Goal: Information Seeking & Learning: Learn about a topic

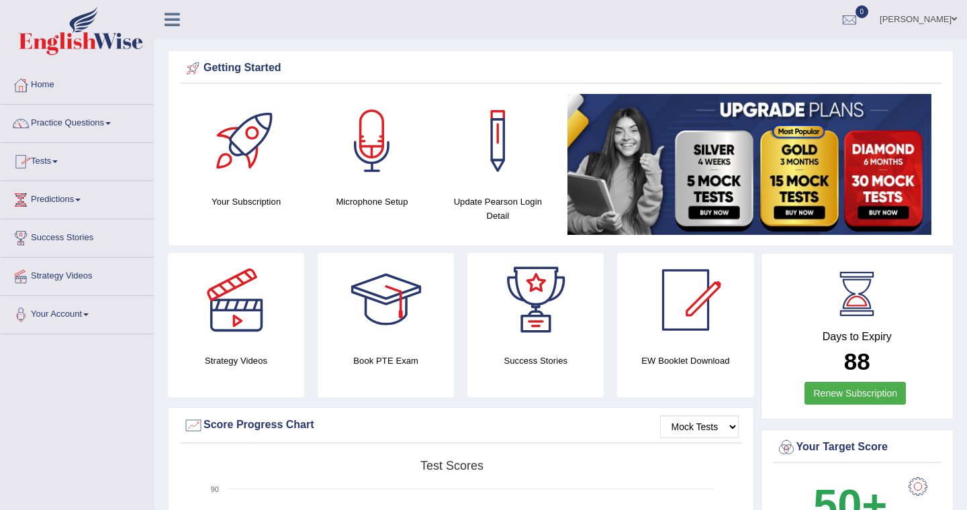
click at [106, 123] on link "Practice Questions" at bounding box center [77, 122] width 153 height 34
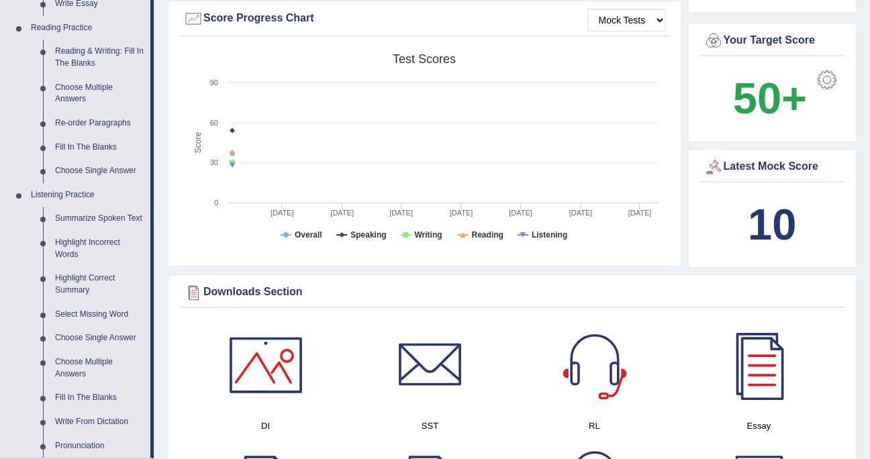
scroll to position [403, 0]
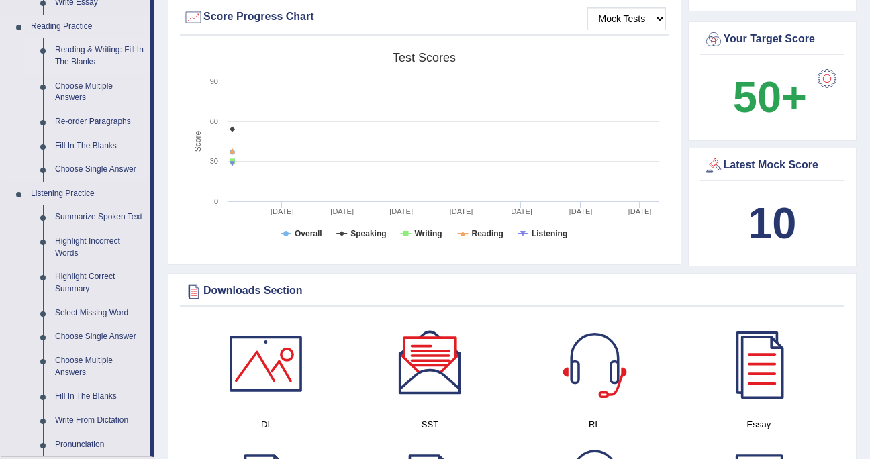
click at [101, 44] on link "Reading & Writing: Fill In The Blanks" at bounding box center [99, 56] width 101 height 36
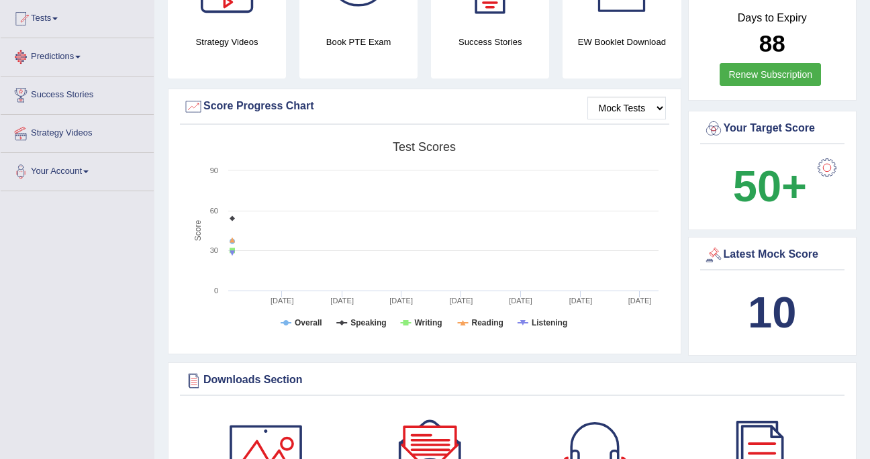
scroll to position [381, 0]
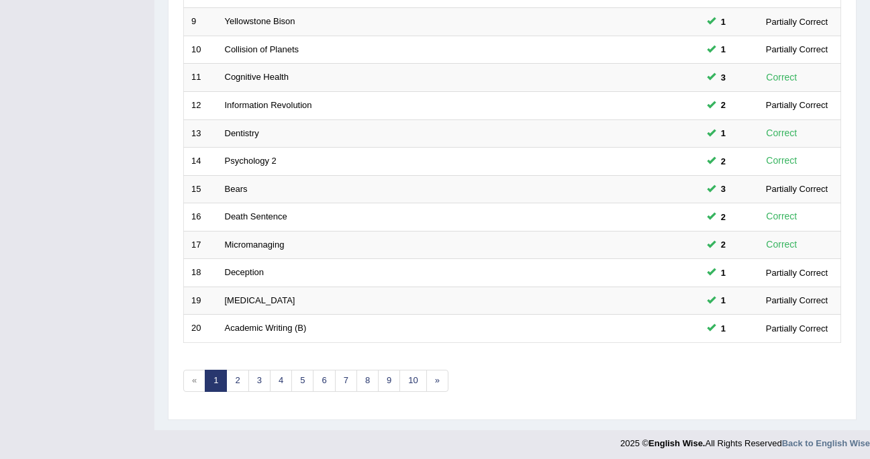
scroll to position [430, 0]
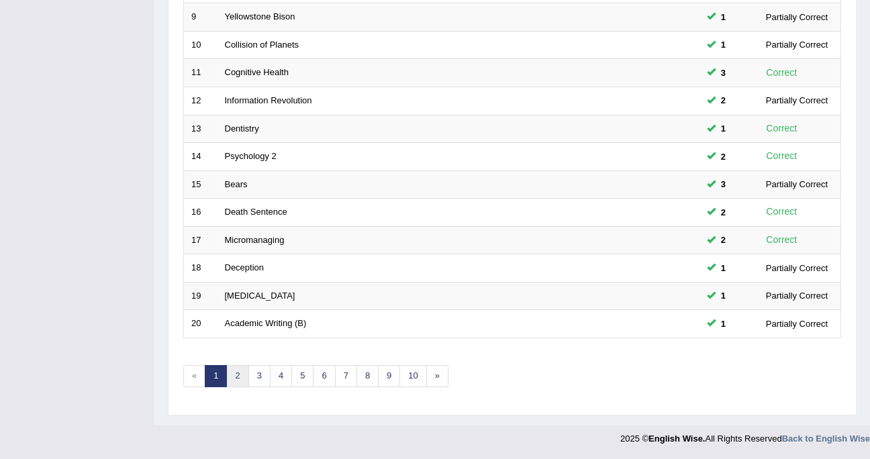
click at [234, 374] on link "2" at bounding box center [237, 376] width 22 height 22
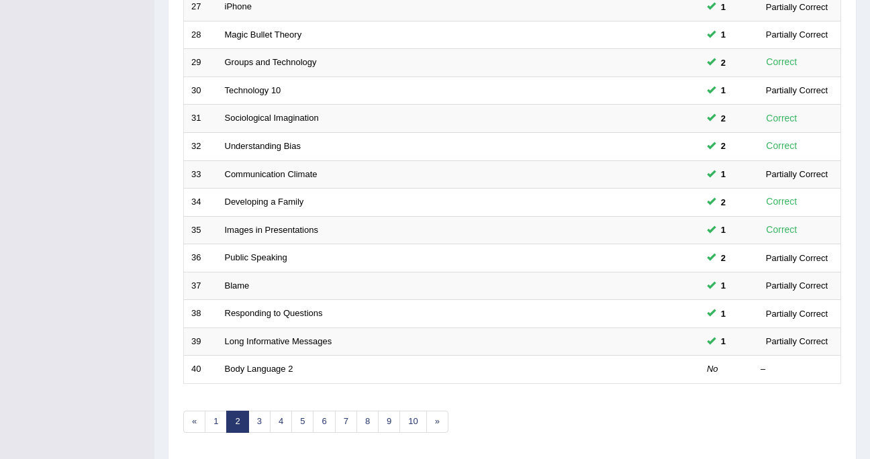
scroll to position [403, 0]
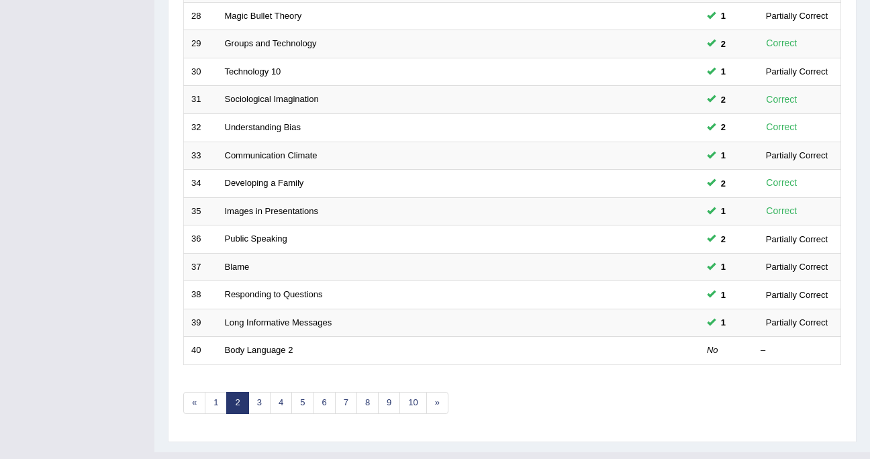
click at [408, 379] on div "Showing 21-40 of 1,076 items. # Title Exam Occurring Taken Last Result 21 Birds…" at bounding box center [512, 83] width 658 height 696
click at [340, 391] on div "Showing 21-40 of 1,076 items. # Title Exam Occurring Taken Last Result 21 Birds…" at bounding box center [512, 83] width 658 height 696
click at [283, 366] on div "Showing 21-40 of 1,076 items. # Title Exam Occurring Taken Last Result 21 Birds…" at bounding box center [512, 83] width 658 height 696
click at [283, 367] on div "Showing 21-40 of 1,076 items. # Title Exam Occurring Taken Last Result 21 Birds…" at bounding box center [512, 83] width 658 height 696
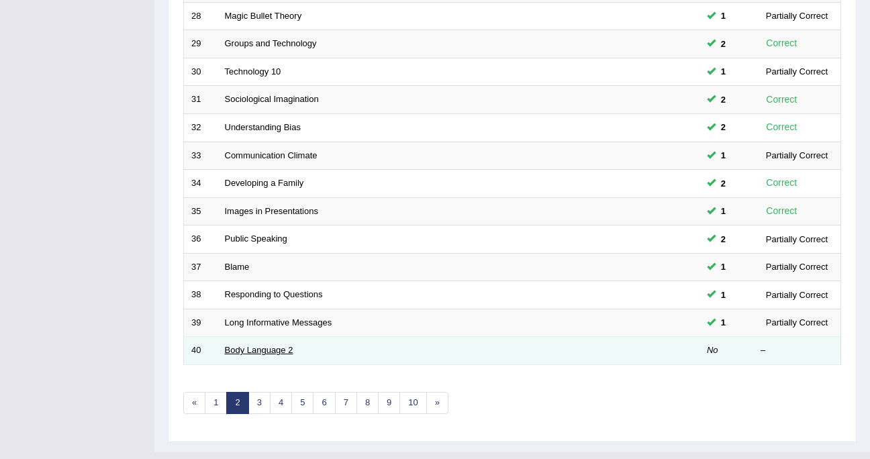
click at [270, 351] on link "Body Language 2" at bounding box center [259, 350] width 68 height 10
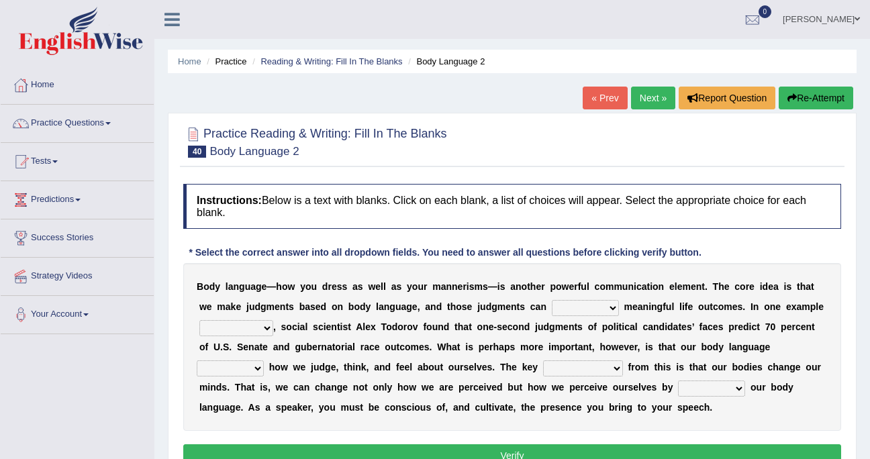
click at [552, 311] on select "predict preserve prevent prepare" at bounding box center [585, 308] width 67 height 16
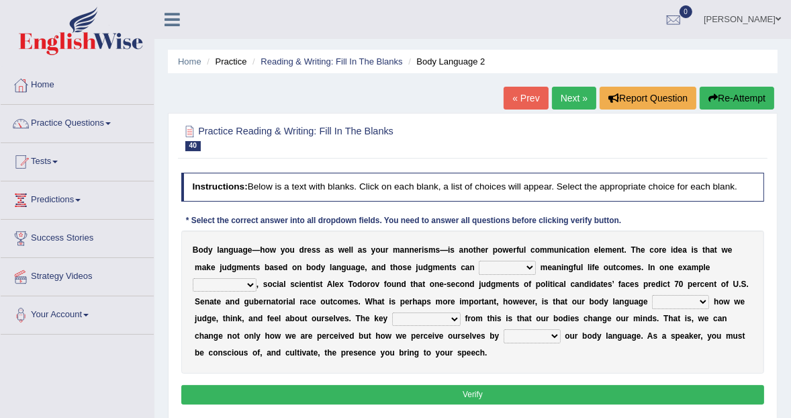
drag, startPoint x: 898, startPoint y: 1, endPoint x: 676, endPoint y: 68, distance: 232.1
click at [676, 68] on ul "Home Practice Reading & Writing: Fill In The Blanks Body Language 2" at bounding box center [472, 61] width 609 height 23
click at [487, 268] on select "predict preserve prevent prepare" at bounding box center [507, 266] width 57 height 13
select select "predict"
click at [479, 260] on select "predict preserve prevent prepare" at bounding box center [507, 266] width 57 height 13
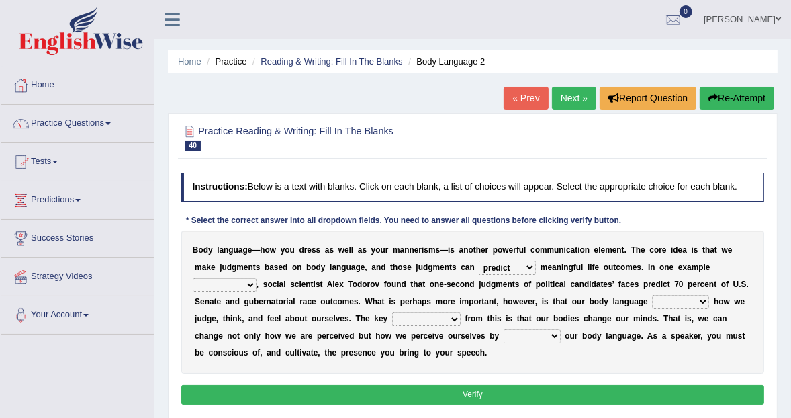
click at [256, 278] on select "citing having cited to be cited cited" at bounding box center [225, 284] width 64 height 13
select select "cited"
click at [256, 278] on select "citing having cited to be cited cited" at bounding box center [225, 284] width 64 height 13
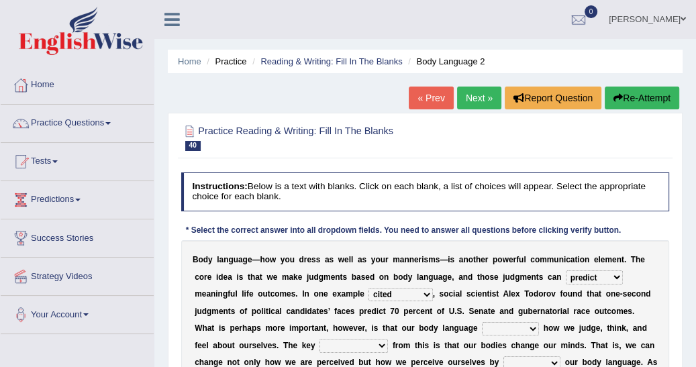
drag, startPoint x: 614, startPoint y: 4, endPoint x: 616, endPoint y: 32, distance: 28.2
click at [599, 32] on link "0" at bounding box center [578, 17] width 40 height 35
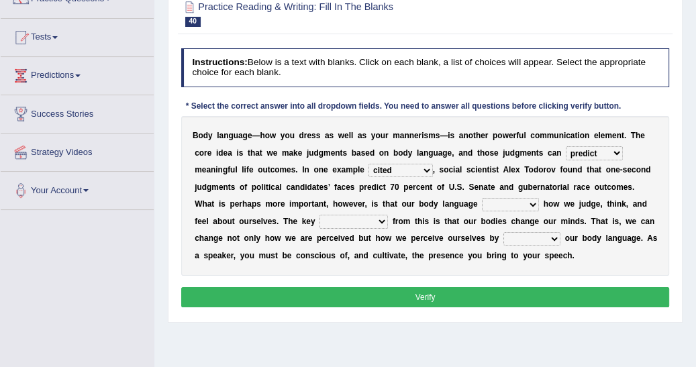
scroll to position [129, 0]
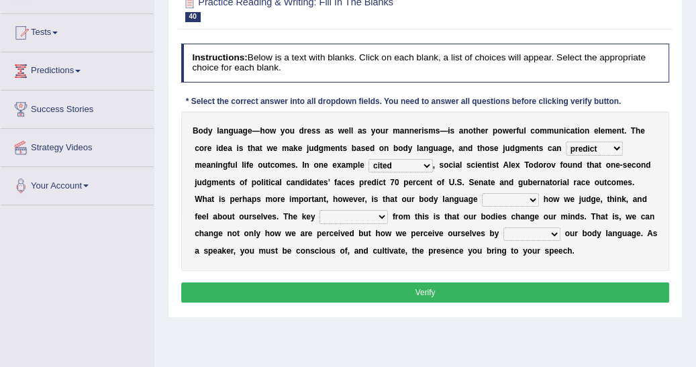
click at [482, 200] on select "refrains reflects refers refreshes" at bounding box center [510, 199] width 57 height 13
click at [482, 198] on select "refrains reflects refers refreshes" at bounding box center [510, 199] width 57 height 13
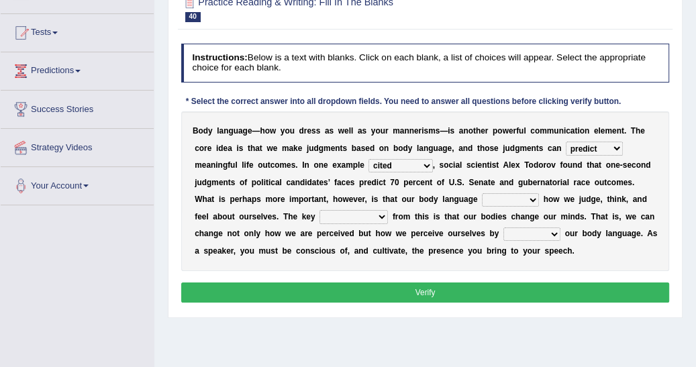
click at [482, 198] on select "refrains reflects refers refreshes" at bounding box center [510, 199] width 57 height 13
select select "refers"
click at [482, 193] on select "refrains reflects refers refreshes" at bounding box center [510, 199] width 57 height 13
click at [175, 188] on div "Practice Reading & Writing: Fill In The Blanks 40 Body Language 2 Instructions:…" at bounding box center [425, 151] width 515 height 334
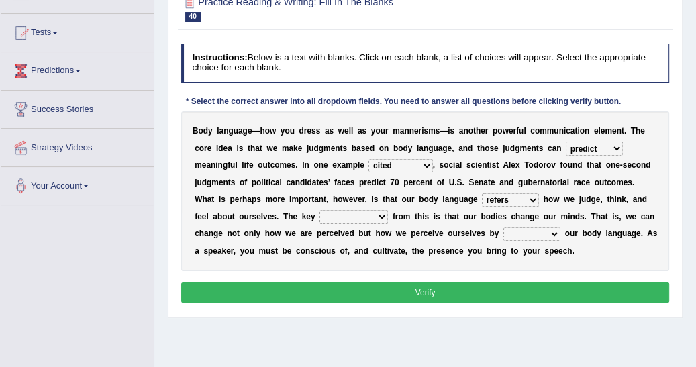
drag, startPoint x: 175, startPoint y: 188, endPoint x: 250, endPoint y: 217, distance: 80.8
click at [250, 217] on div "Practice Reading & Writing: Fill In The Blanks 40 Body Language 2 Instructions:…" at bounding box center [425, 151] width 515 height 334
click at [320, 217] on select "drawback breakthrough takeaway takeoff" at bounding box center [354, 216] width 68 height 13
click at [320, 218] on select "drawback breakthrough takeaway takeoff" at bounding box center [354, 216] width 68 height 13
click at [350, 180] on b "s" at bounding box center [352, 182] width 5 height 9
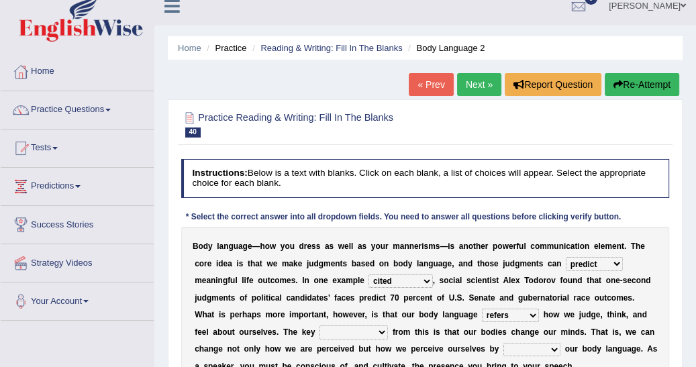
scroll to position [7, 0]
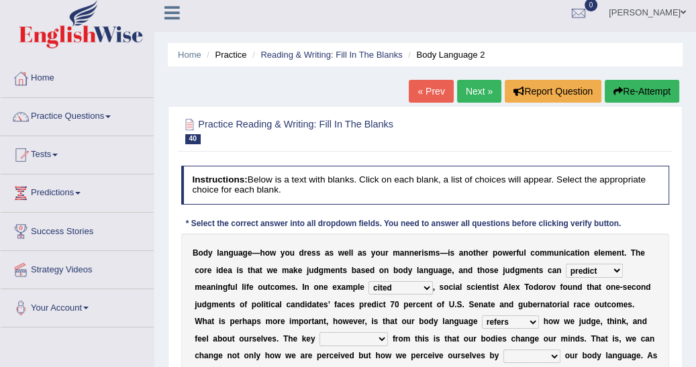
click at [300, 150] on div "Practice Reading & Writing: Fill In The Blanks 40 Body Language 2" at bounding box center [425, 133] width 494 height 40
click at [388, 341] on b at bounding box center [390, 338] width 5 height 9
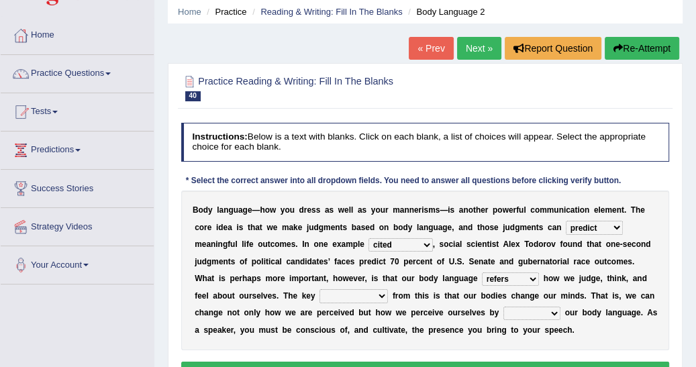
scroll to position [71, 0]
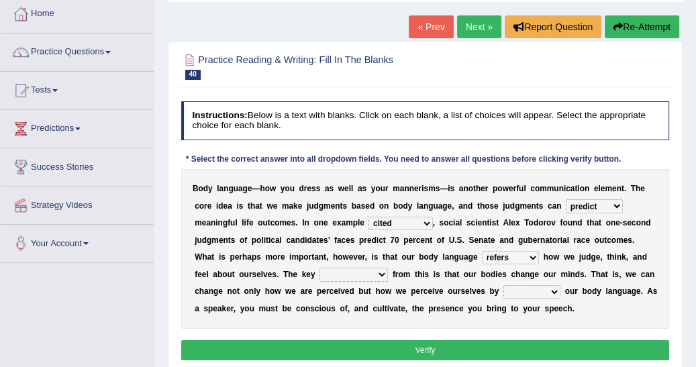
click at [320, 273] on select "drawback breakthrough takeaway takeoff" at bounding box center [354, 274] width 68 height 13
select select "breakthrough"
click at [320, 268] on select "drawback breakthrough takeaway takeoff" at bounding box center [354, 274] width 68 height 13
click at [235, 315] on div "B o d y l a n g u a g e — h o w y o u d r e s s a s w e l l a s y o u r m a n n…" at bounding box center [425, 249] width 489 height 160
click at [503, 291] on select "enacting enabling making managing" at bounding box center [531, 291] width 57 height 13
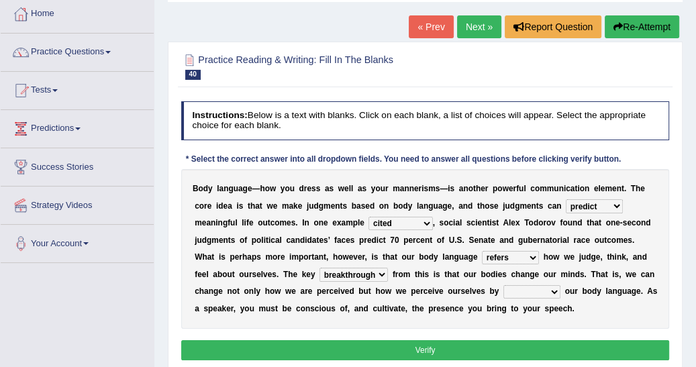
select select "enabling"
click at [503, 285] on select "enacting enabling making managing" at bounding box center [531, 291] width 57 height 13
drag, startPoint x: 435, startPoint y: 345, endPoint x: 443, endPoint y: 342, distance: 8.5
click at [442, 344] on button "Verify" at bounding box center [425, 349] width 489 height 19
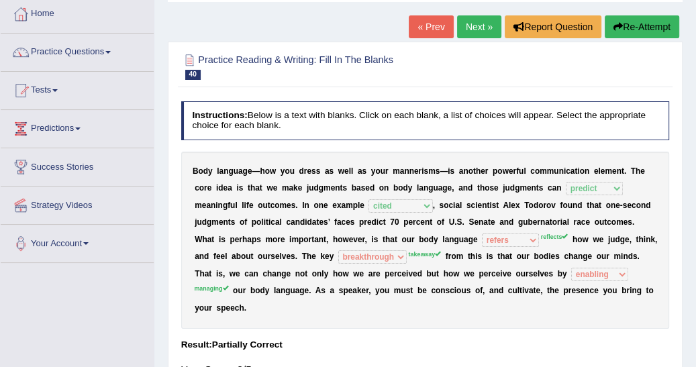
click at [650, 24] on button "Re-Attempt" at bounding box center [642, 26] width 75 height 23
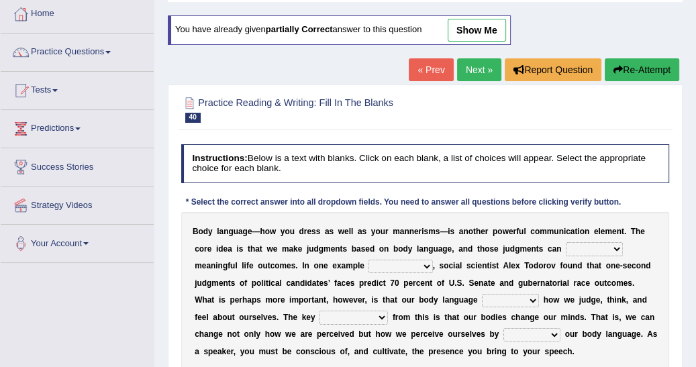
click at [566, 247] on select "predict preserve prevent prepare" at bounding box center [594, 248] width 57 height 13
select select "predict"
click at [566, 242] on select "predict preserve prevent prepare" at bounding box center [594, 248] width 57 height 13
click at [369, 264] on select "citing having cited to be cited cited" at bounding box center [401, 266] width 64 height 13
select select "cited"
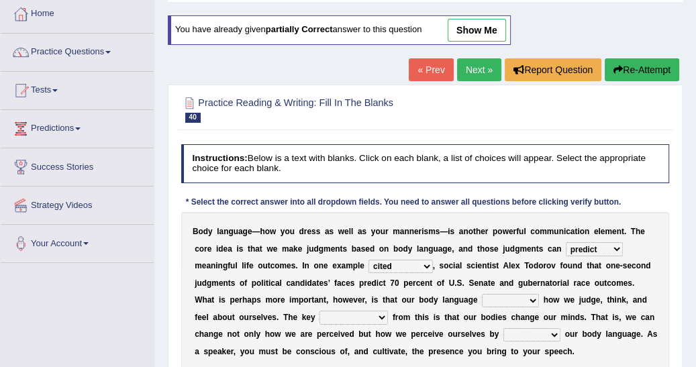
click at [369, 260] on select "citing having cited to be cited cited" at bounding box center [401, 266] width 64 height 13
click at [482, 300] on select "refrains reflects refers refreshes" at bounding box center [510, 300] width 57 height 13
select select "reflects"
click at [482, 294] on select "refrains reflects refers refreshes" at bounding box center [510, 300] width 57 height 13
click at [320, 316] on select "drawback breakthrough takeaway takeoff" at bounding box center [354, 317] width 68 height 13
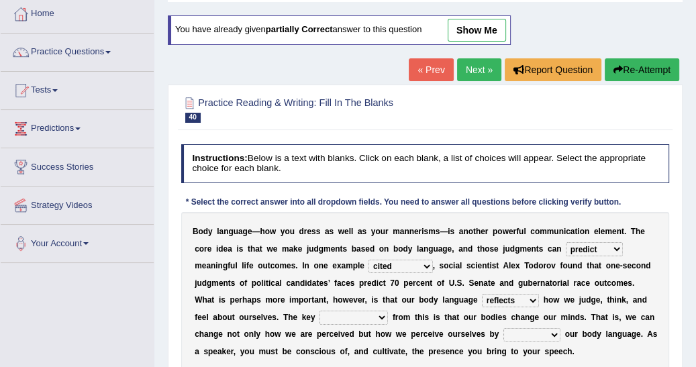
select select "takeaway"
click at [320, 311] on select "drawback breakthrough takeaway takeoff" at bounding box center [354, 317] width 68 height 13
click at [503, 332] on select "enacting enabling making managing" at bounding box center [531, 334] width 57 height 13
select select "managing"
click at [503, 328] on select "enacting enabling making managing" at bounding box center [531, 334] width 57 height 13
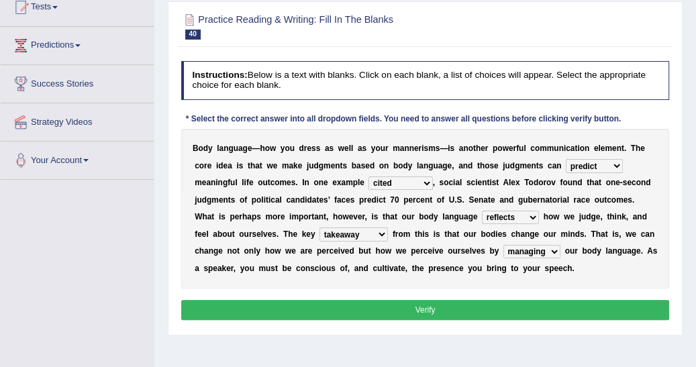
scroll to position [157, 0]
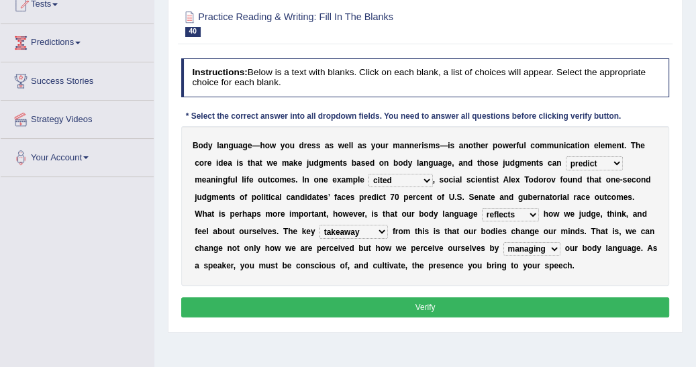
click at [424, 303] on button "Verify" at bounding box center [425, 306] width 489 height 19
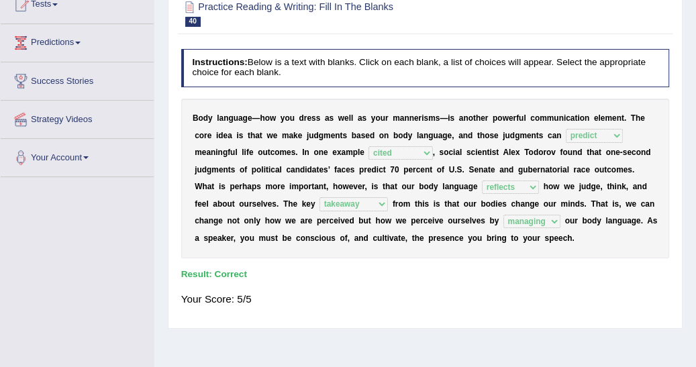
click at [695, 11] on div "Home Practice Reading & Writing: Fill In The Blanks Body Language 2 You have al…" at bounding box center [425, 178] width 542 height 671
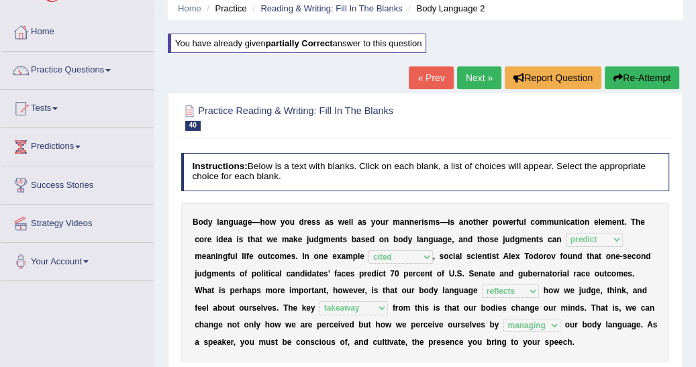
scroll to position [50, 0]
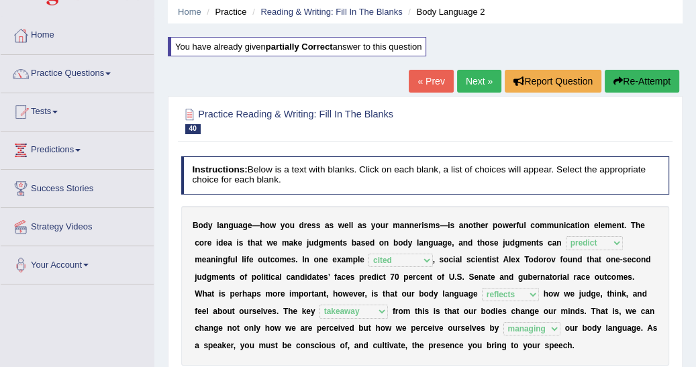
click at [482, 85] on link "Next »" at bounding box center [479, 81] width 44 height 23
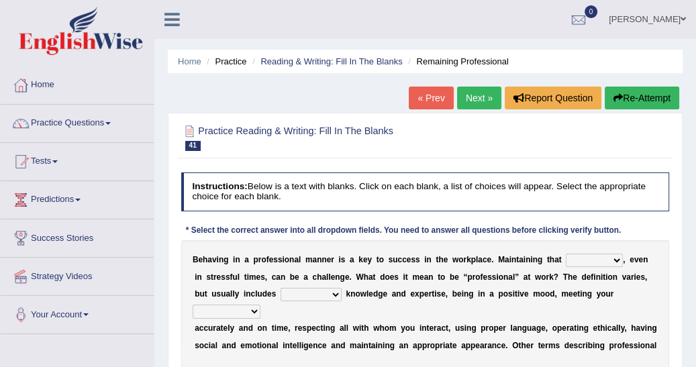
click at [591, 258] on select "demand domain direction demeanor" at bounding box center [594, 260] width 57 height 13
select select "direction"
click at [566, 254] on select "demand domain direction demeanor" at bounding box center [594, 260] width 57 height 13
click at [281, 295] on select "possessing appraising processing assessing" at bounding box center [311, 294] width 61 height 13
select select "processing"
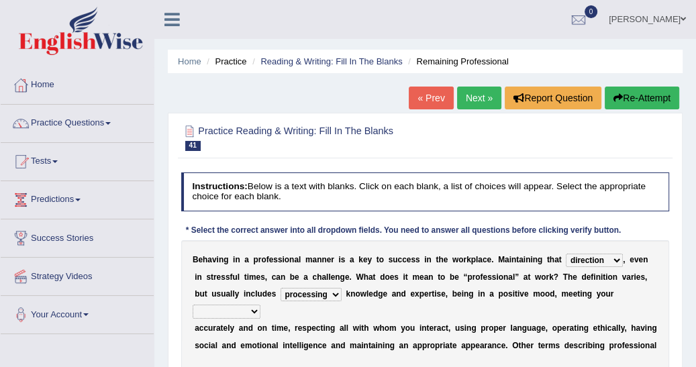
click at [281, 288] on select "possessing appraising processing assessing" at bounding box center [311, 294] width 61 height 13
click at [260, 305] on select "opportunities occupations observations obligations" at bounding box center [227, 311] width 68 height 13
select select "obligations"
click at [260, 305] on select "opportunities occupations observations obligations" at bounding box center [227, 311] width 68 height 13
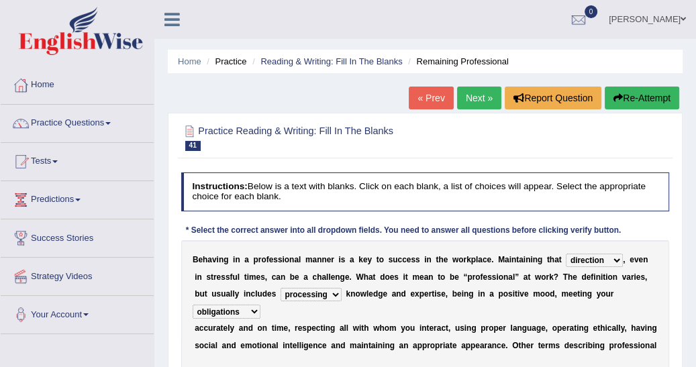
select select "condition"
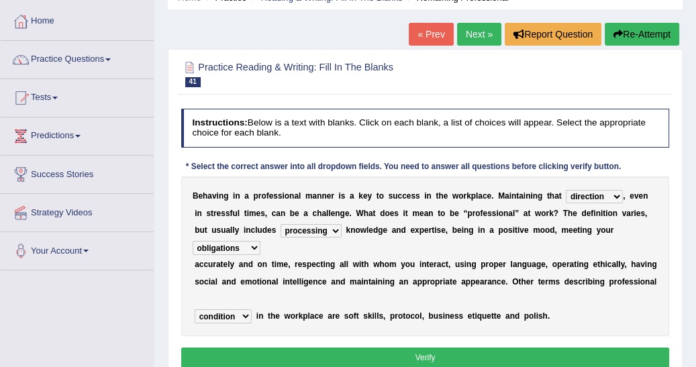
scroll to position [64, 0]
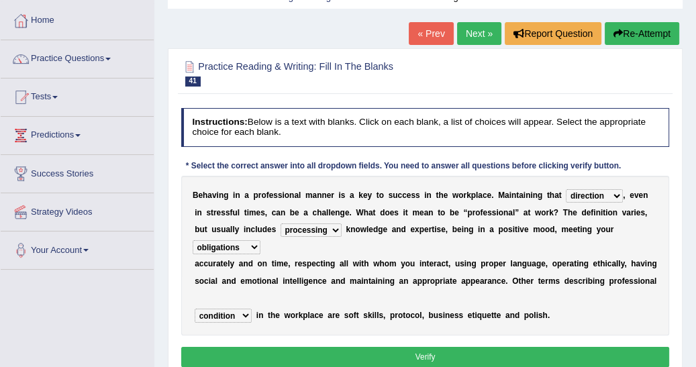
click at [436, 347] on button "Verify" at bounding box center [425, 356] width 489 height 19
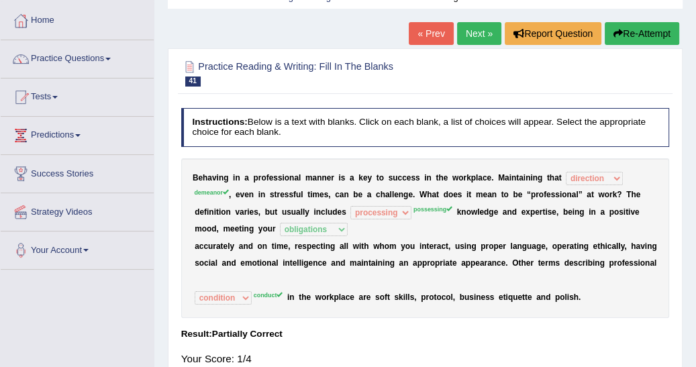
click at [364, 309] on div "Instructions: Below is a text with blanks. Click on each blank, a list of choic…" at bounding box center [425, 242] width 494 height 279
click at [647, 34] on button "Re-Attempt" at bounding box center [642, 33] width 75 height 23
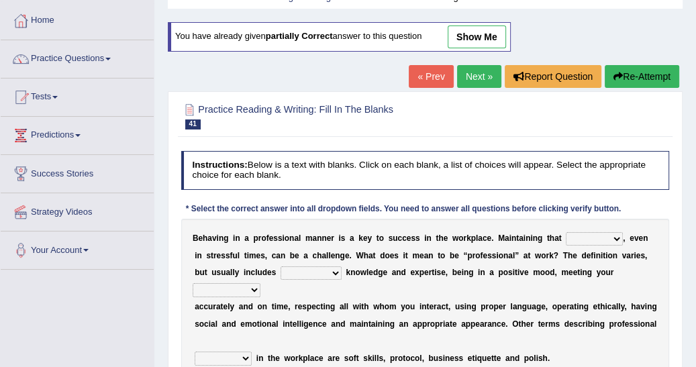
click at [591, 233] on select "demand domain direction demeanor" at bounding box center [594, 238] width 57 height 13
select select "demeanor"
click at [566, 232] on select "demand domain direction demeanor" at bounding box center [594, 238] width 57 height 13
click at [281, 272] on select "possessing appraising processing assessing" at bounding box center [311, 272] width 61 height 13
select select "possessing"
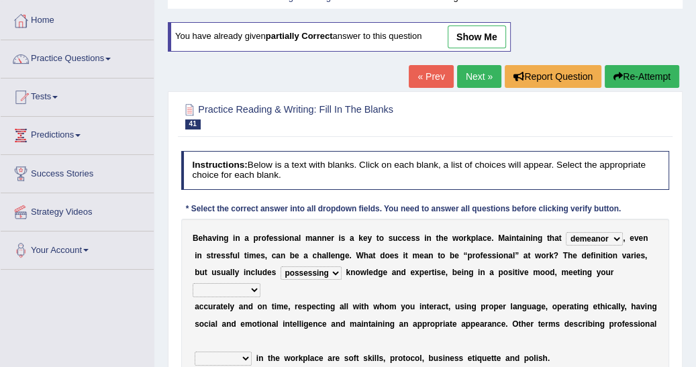
click at [281, 266] on select "possessing appraising processing assessing" at bounding box center [311, 272] width 61 height 13
click at [260, 283] on select "opportunities occupations observations obligations" at bounding box center [227, 289] width 68 height 13
select select "obligations"
click at [260, 283] on select "opportunities occupations observations obligations" at bounding box center [227, 289] width 68 height 13
click at [244, 352] on select "conduct contact condition contract" at bounding box center [223, 358] width 57 height 13
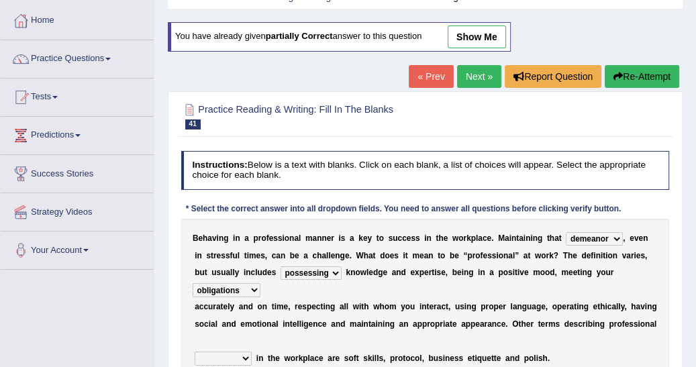
select select "conduct"
click at [195, 352] on select "conduct contact condition contract" at bounding box center [223, 358] width 57 height 13
click at [434, 362] on div "Home Practice Reading & Writing: Fill In The Blanks Remaining Professional You …" at bounding box center [425, 271] width 542 height 671
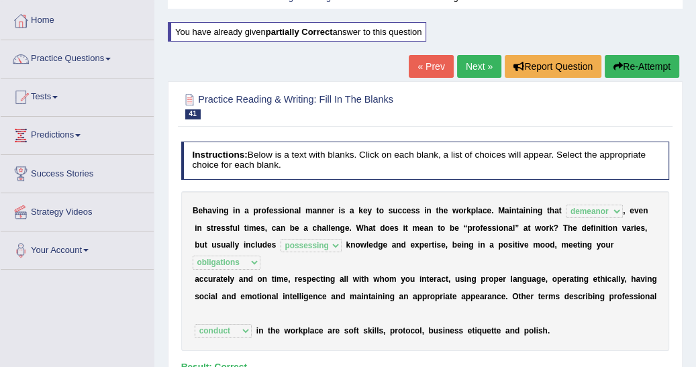
click at [471, 68] on link "Next »" at bounding box center [479, 66] width 44 height 23
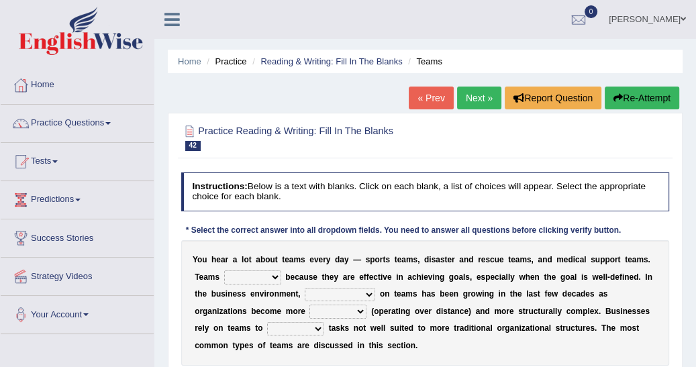
click at [244, 274] on select "exert extend express exist" at bounding box center [252, 277] width 57 height 13
select select "exist"
click at [224, 271] on select "exert extend express exist" at bounding box center [252, 277] width 57 height 13
click at [305, 292] on select "reliability reliance realization independence" at bounding box center [340, 294] width 70 height 13
select select "reliability"
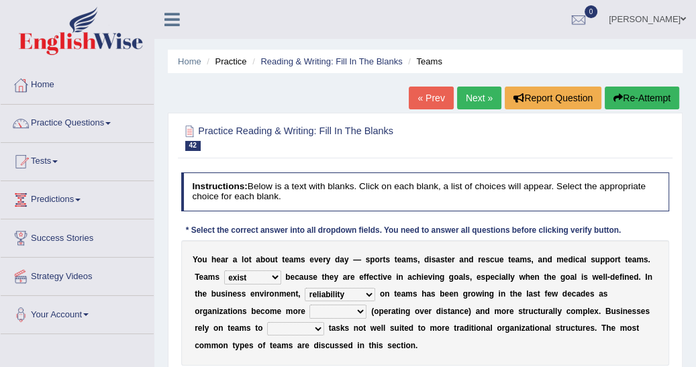
click at [305, 288] on select "reliability reliance realization independence" at bounding box center [340, 294] width 70 height 13
click at [309, 309] on select "authentic virtual simplified veritable" at bounding box center [337, 311] width 57 height 13
click at [309, 305] on select "authentic virtual simplified veritable" at bounding box center [337, 311] width 57 height 13
click at [309, 310] on select "authentic virtual simplified veritable" at bounding box center [337, 311] width 57 height 13
select select "simplified"
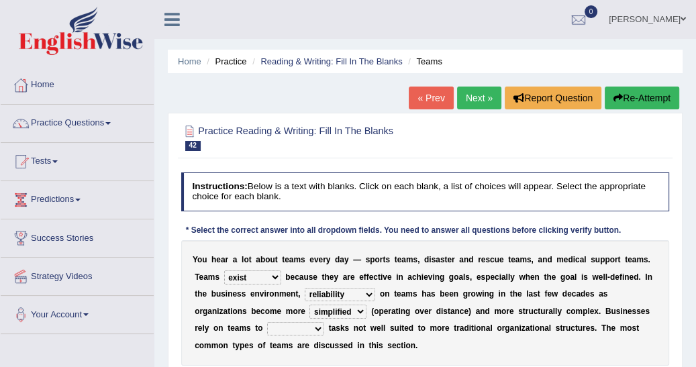
click at [309, 305] on select "authentic virtual simplified veritable" at bounding box center [337, 311] width 57 height 13
click at [324, 322] on select "perform possess compare conform" at bounding box center [295, 328] width 57 height 13
select select "conform"
click at [324, 322] on select "perform possess compare conform" at bounding box center [295, 328] width 57 height 13
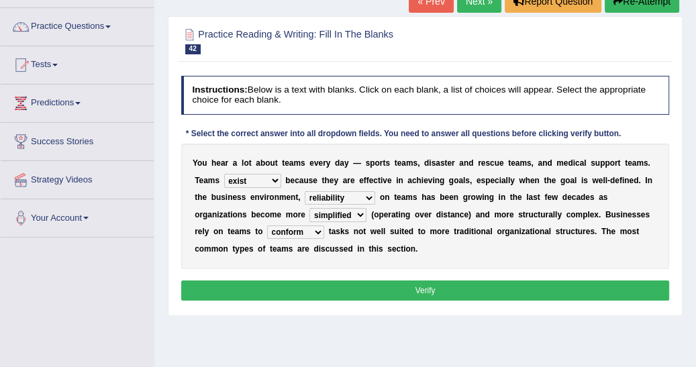
scroll to position [107, 0]
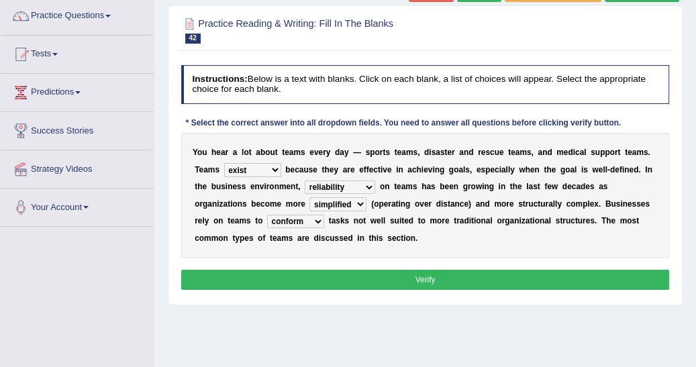
click at [425, 279] on button "Verify" at bounding box center [425, 279] width 489 height 19
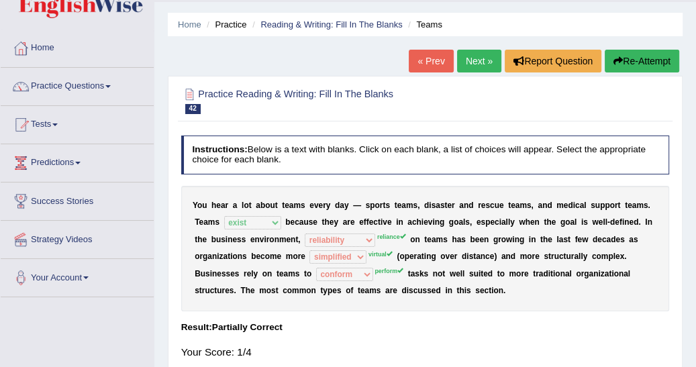
scroll to position [21, 0]
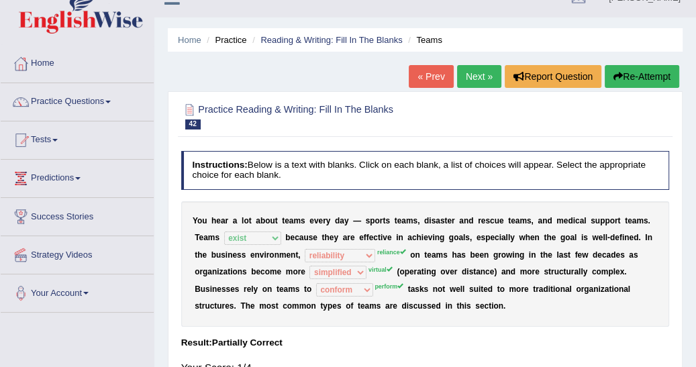
click at [620, 69] on button "Re-Attempt" at bounding box center [642, 76] width 75 height 23
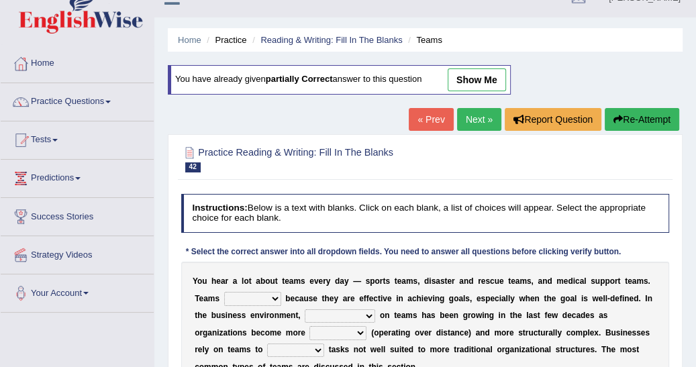
click at [245, 297] on select "exert extend express exist" at bounding box center [252, 298] width 57 height 13
select select "exist"
click at [224, 292] on select "exert extend express exist" at bounding box center [252, 298] width 57 height 13
click at [305, 311] on select "reliability reliance realization independence" at bounding box center [340, 315] width 70 height 13
select select "reliance"
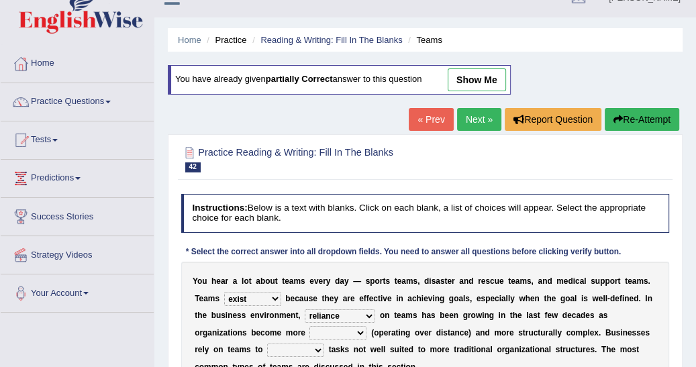
click at [305, 309] on select "reliability reliance realization independence" at bounding box center [340, 315] width 70 height 13
click at [309, 330] on select "authentic virtual simplified veritable" at bounding box center [337, 332] width 57 height 13
select select "virtual"
click at [309, 326] on select "authentic virtual simplified veritable" at bounding box center [337, 332] width 57 height 13
click at [324, 344] on select "perform possess compare conform" at bounding box center [295, 350] width 57 height 13
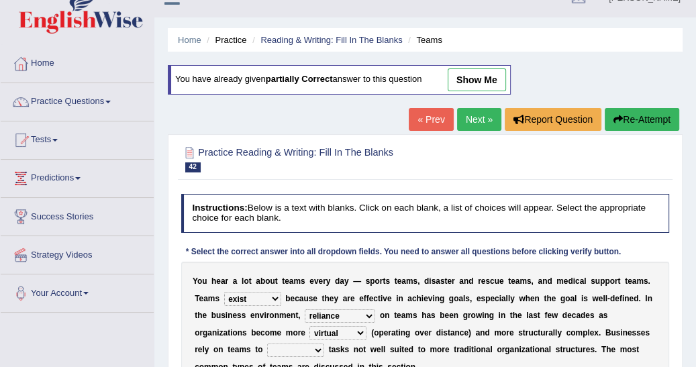
select select "perform"
click at [324, 344] on select "perform possess compare conform" at bounding box center [295, 350] width 57 height 13
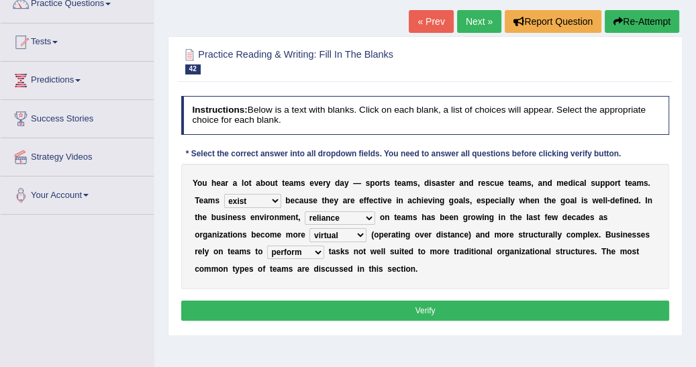
scroll to position [129, 0]
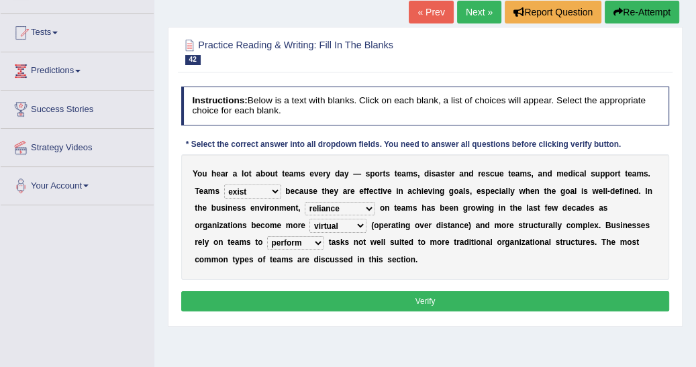
click at [437, 301] on button "Verify" at bounding box center [425, 300] width 489 height 19
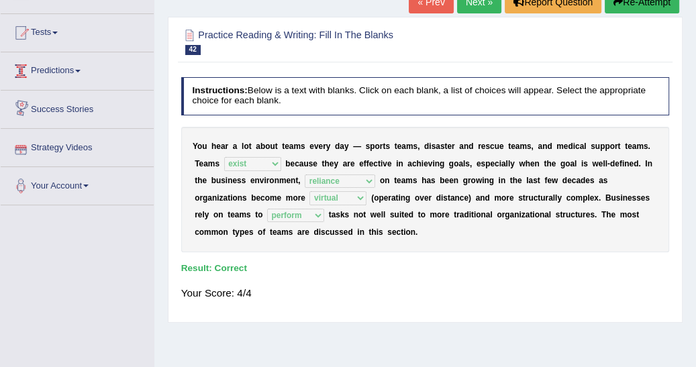
click at [78, 67] on link "Predictions" at bounding box center [77, 69] width 153 height 34
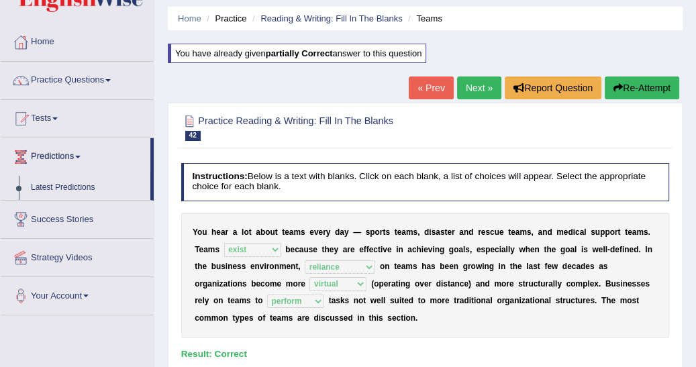
scroll to position [21, 0]
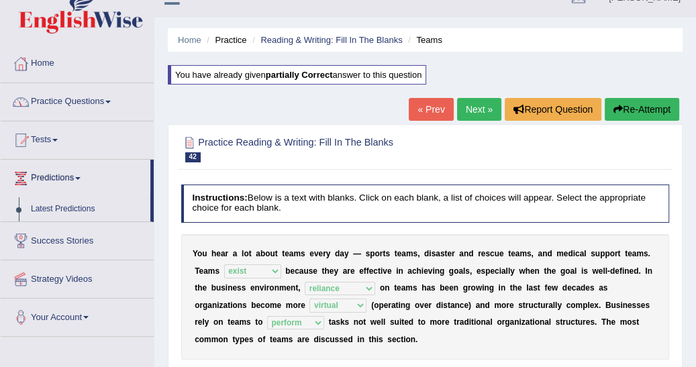
click at [109, 101] on span at bounding box center [107, 102] width 5 height 3
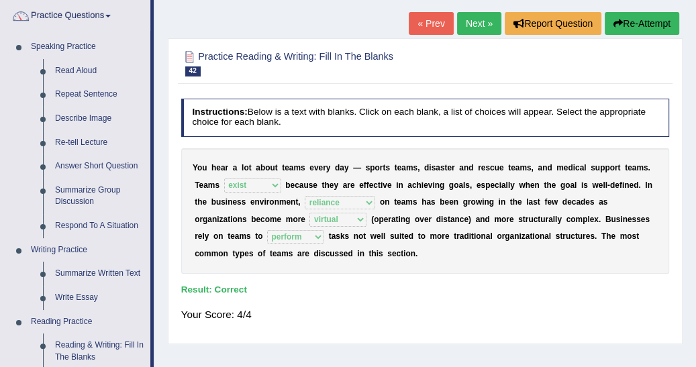
scroll to position [129, 0]
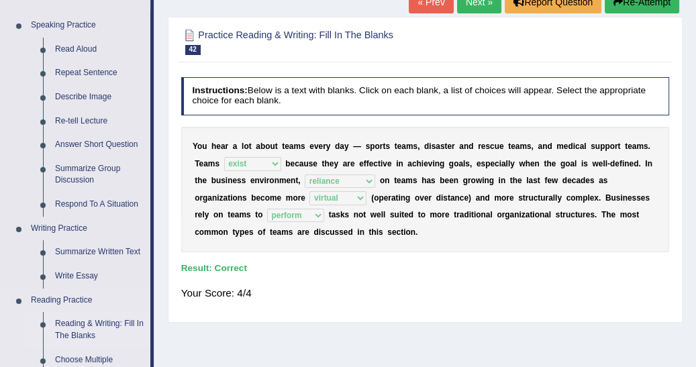
click at [114, 322] on link "Reading & Writing: Fill In The Blanks" at bounding box center [99, 330] width 101 height 36
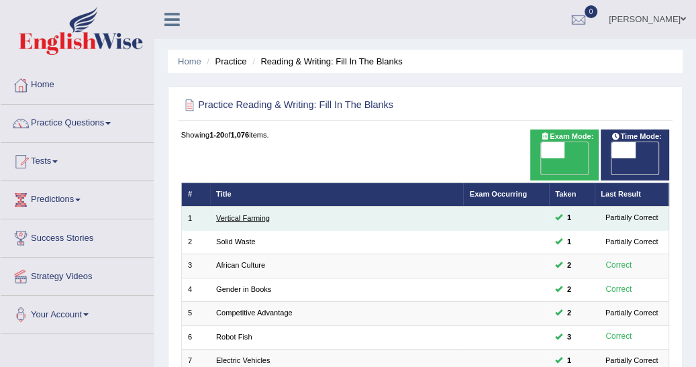
click at [257, 214] on link "Vertical Farming" at bounding box center [243, 218] width 54 height 8
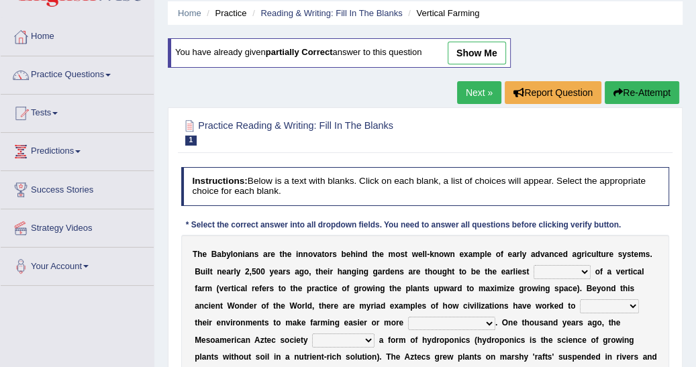
scroll to position [64, 0]
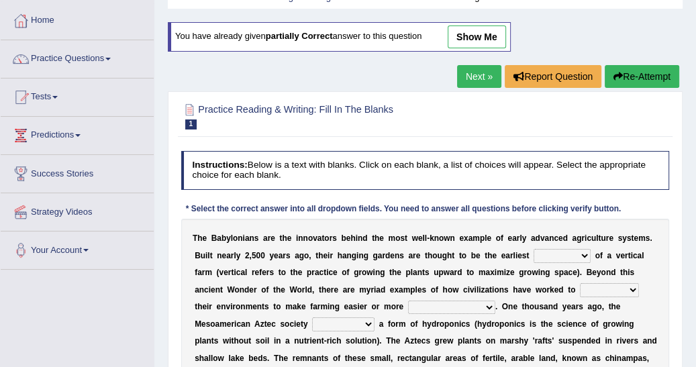
click at [542, 252] on select "prototype failure discredit protocol" at bounding box center [562, 255] width 57 height 13
select select "prototype"
click at [534, 249] on select "prototype failure discredit protocol" at bounding box center [562, 255] width 57 height 13
click at [580, 287] on select "manipulate escape respect disarrange" at bounding box center [609, 289] width 59 height 13
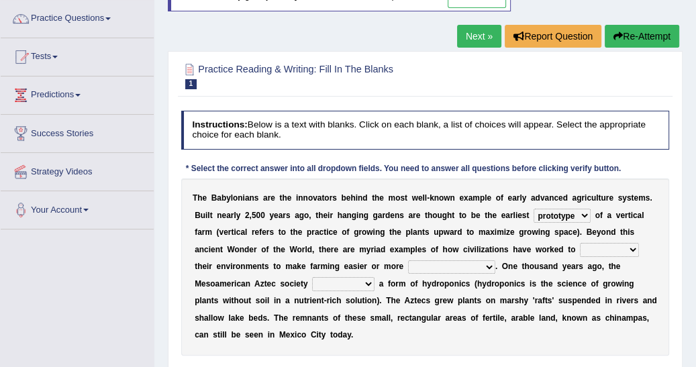
scroll to position [107, 0]
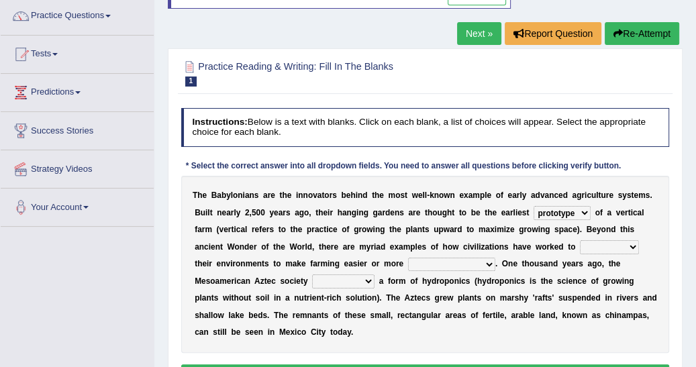
click at [580, 247] on select "manipulate escape respect disarrange" at bounding box center [609, 246] width 59 height 13
select select "manipulate"
click at [580, 240] on select "manipulate escape respect disarrange" at bounding box center [609, 246] width 59 height 13
click at [408, 262] on select "productive constructive connective counterproductive" at bounding box center [451, 264] width 87 height 13
select select "productive"
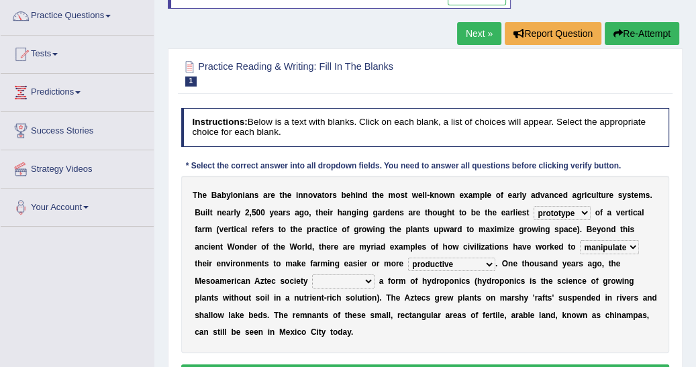
click at [408, 258] on select "productive constructive connective counterproductive" at bounding box center [451, 264] width 87 height 13
click at [312, 281] on select "domineered volunteered pioneered engineered" at bounding box center [343, 281] width 62 height 13
select select "engineered"
click at [312, 275] on select "domineered volunteered pioneered engineered" at bounding box center [343, 281] width 62 height 13
click at [411, 364] on button "Verify" at bounding box center [425, 373] width 489 height 19
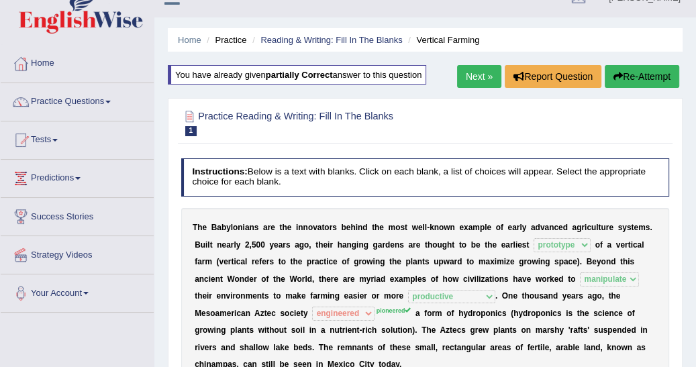
scroll to position [14, 0]
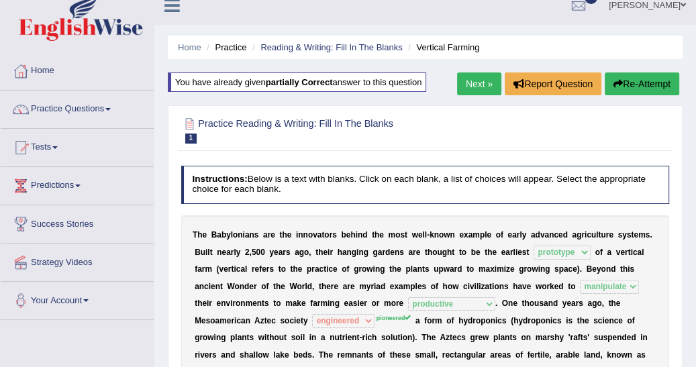
click at [483, 83] on link "Next »" at bounding box center [479, 83] width 44 height 23
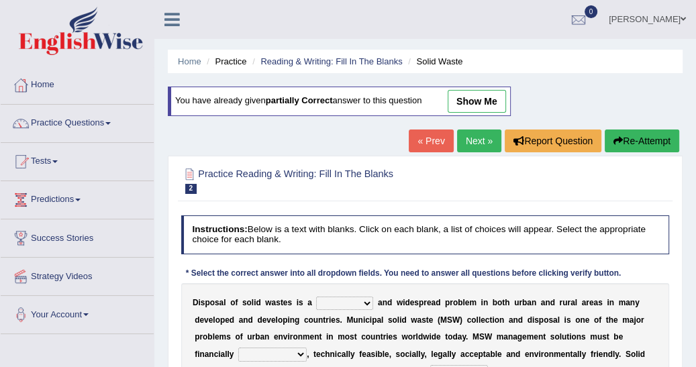
click at [356, 302] on select "slanting stinging stalling shafting" at bounding box center [344, 303] width 57 height 13
select select "stalling"
click at [316, 297] on select "slanting stinging stalling shafting" at bounding box center [344, 303] width 57 height 13
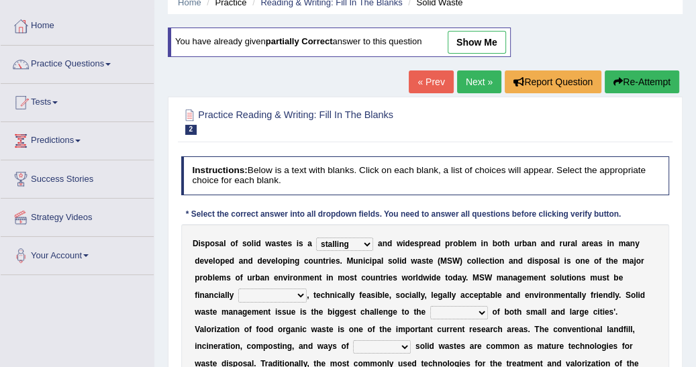
scroll to position [64, 0]
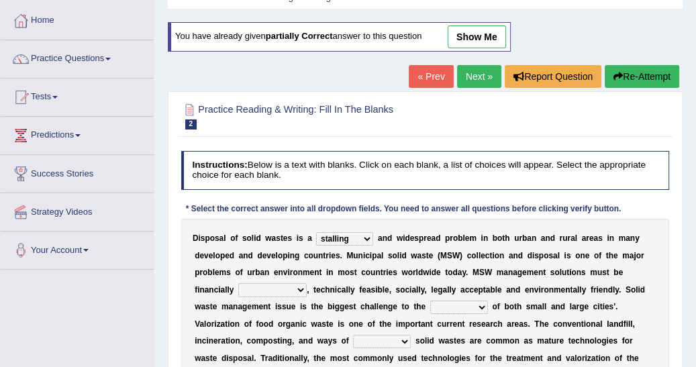
click at [307, 283] on select "unattainable sustainable objectionable treasonable" at bounding box center [272, 289] width 68 height 13
select select "sustainable"
click at [307, 283] on select "unattainable sustainable objectionable treasonable" at bounding box center [272, 289] width 68 height 13
click at [420, 316] on div "D i s p o s a l o f s o l i d w a s t e s i s a slanting stinging stalling shaf…" at bounding box center [425, 333] width 489 height 228
click at [430, 305] on select "plants culture authorities history" at bounding box center [459, 307] width 58 height 13
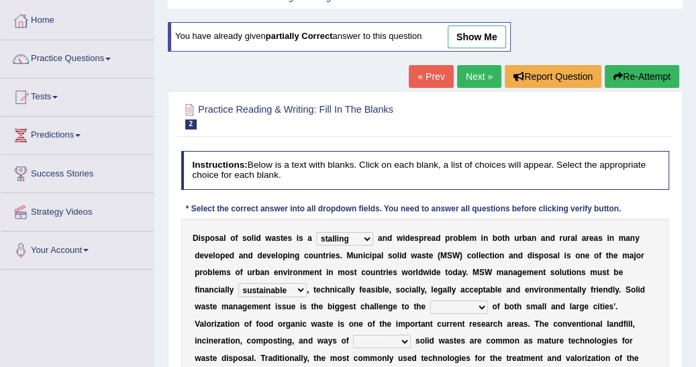
select select "authorities"
click at [430, 301] on select "plants culture authorities history" at bounding box center [459, 307] width 58 height 13
click at [411, 335] on select "reserving preserving deserving handling" at bounding box center [382, 341] width 58 height 13
select select "handling"
click at [411, 335] on select "reserving preserving deserving handling" at bounding box center [382, 341] width 58 height 13
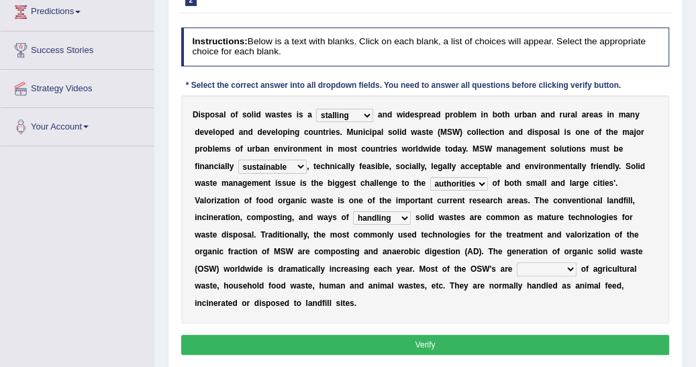
scroll to position [193, 0]
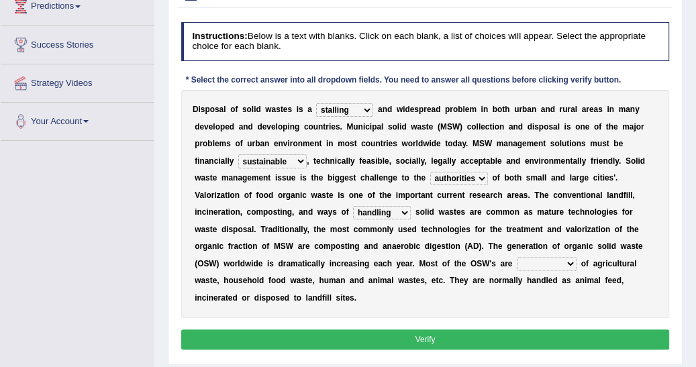
click at [517, 264] on select "composed disposed composing disposing" at bounding box center [547, 263] width 60 height 13
select select "composed"
click at [517, 257] on select "composed disposed composing disposing" at bounding box center [547, 263] width 60 height 13
click at [418, 330] on button "Verify" at bounding box center [425, 339] width 489 height 19
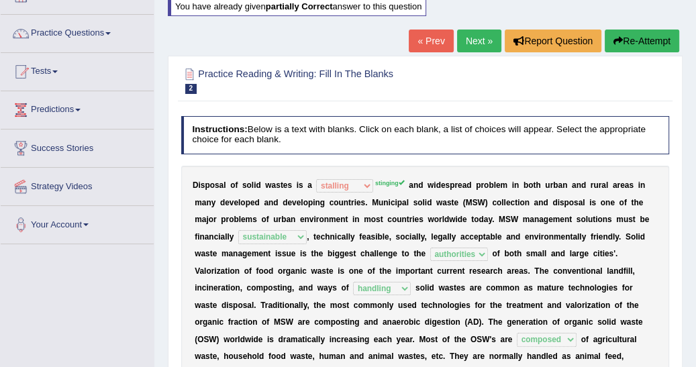
scroll to position [86, 0]
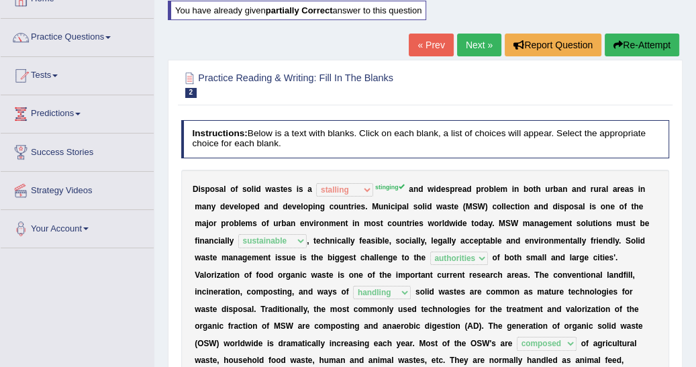
click at [480, 52] on link "Next »" at bounding box center [479, 45] width 44 height 23
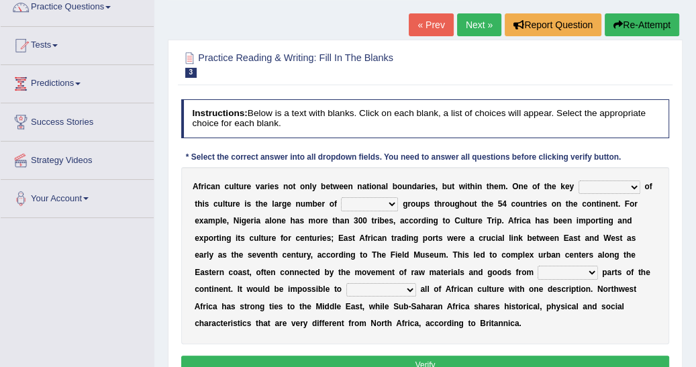
scroll to position [129, 0]
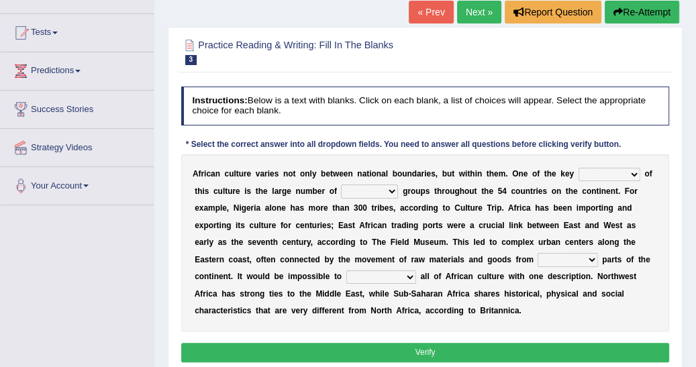
click at [607, 170] on select "conjectures features issues doubts" at bounding box center [610, 174] width 62 height 13
click at [579, 168] on select "conjectures features issues doubts" at bounding box center [610, 174] width 62 height 13
click at [606, 169] on select "conjectures features issues doubts" at bounding box center [610, 174] width 62 height 13
select select "features"
click at [579, 168] on select "conjectures features issues doubts" at bounding box center [610, 174] width 62 height 13
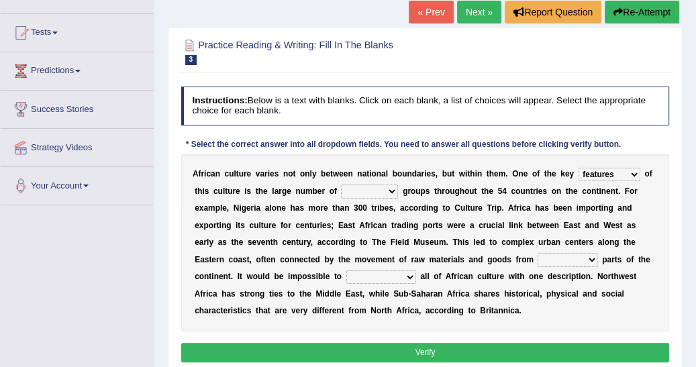
click at [363, 191] on select "ethic ethnic eugenic epic" at bounding box center [369, 191] width 57 height 13
select select "ethnic"
click at [341, 185] on select "ethic ethnic eugenic epic" at bounding box center [369, 191] width 57 height 13
click at [538, 258] on select "forelocked interlocked unlocked landlocked" at bounding box center [568, 259] width 60 height 13
select select "interlocked"
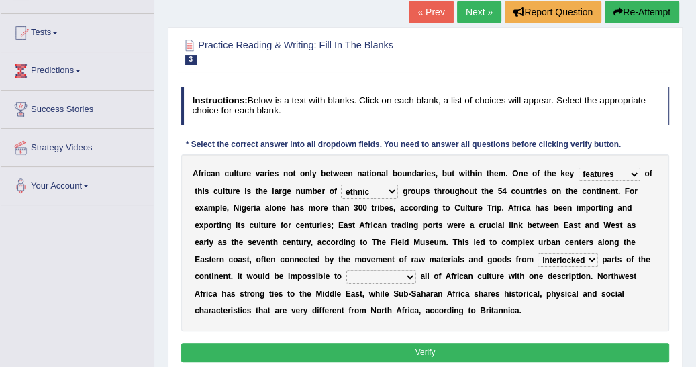
click at [538, 253] on select "forelocked interlocked unlocked landlocked" at bounding box center [568, 259] width 60 height 13
click at [346, 273] on select "characterize conceptualize symbolize synthesize" at bounding box center [381, 277] width 70 height 13
select select "symbolize"
click at [346, 271] on select "characterize conceptualize symbolize synthesize" at bounding box center [381, 277] width 70 height 13
click at [379, 348] on button "Verify" at bounding box center [425, 352] width 489 height 19
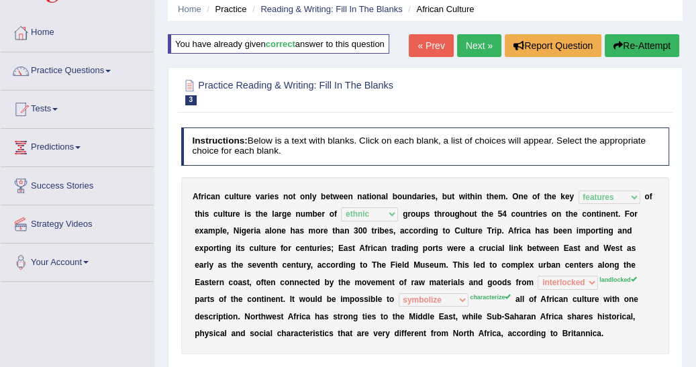
scroll to position [43, 0]
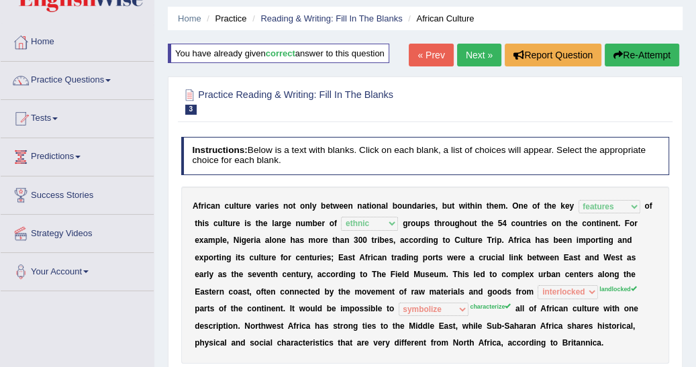
click at [477, 57] on link "Next »" at bounding box center [479, 55] width 44 height 23
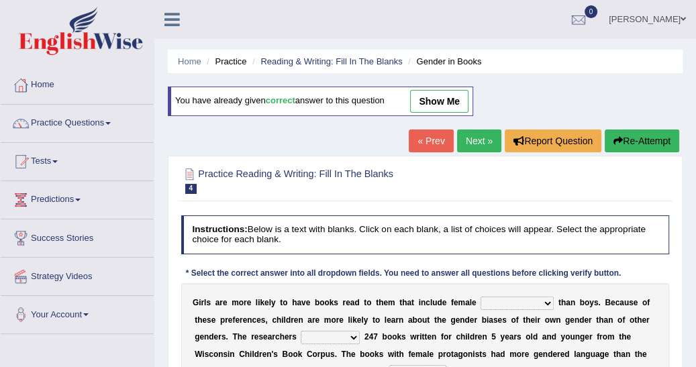
click at [525, 301] on select "protagonists cosmogonists agonists expressionists" at bounding box center [517, 303] width 73 height 13
select select "protagonists"
click at [481, 297] on select "protagonists cosmogonists agonists expressionists" at bounding box center [517, 303] width 73 height 13
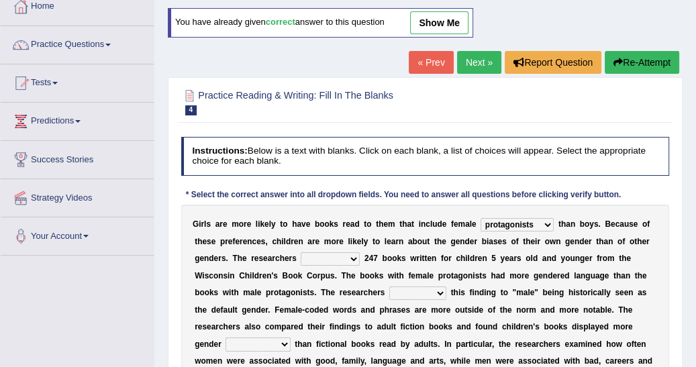
scroll to position [86, 0]
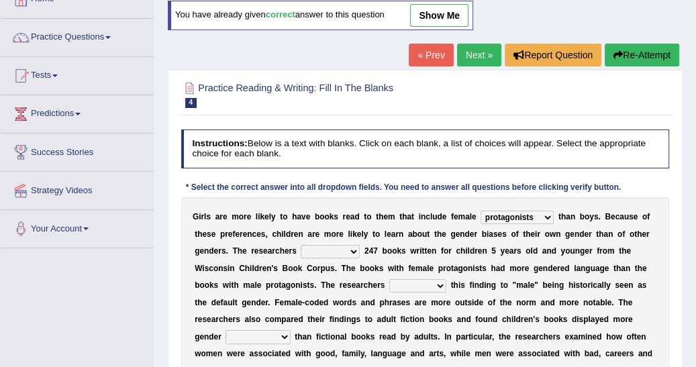
click at [301, 249] on select "hydrolyzed paralyzed catalyzed analyzed" at bounding box center [330, 251] width 59 height 13
select select "analyzed"
click at [301, 245] on select "hydrolyzed paralyzed catalyzed analyzed" at bounding box center [330, 251] width 59 height 13
click at [389, 283] on select "contribute tribute distribute attribute" at bounding box center [417, 285] width 57 height 13
select select "attribute"
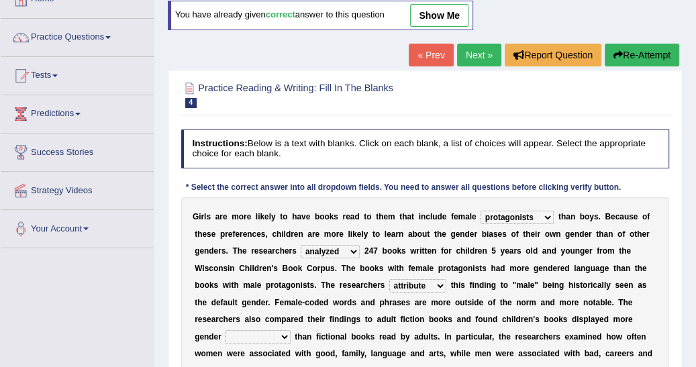
click at [389, 279] on select "contribute tribute distribute attribute" at bounding box center [417, 285] width 57 height 13
click at [290, 330] on select "stereotypes teletypes prototypes electrotypes" at bounding box center [258, 336] width 64 height 13
select select "stereotypes"
click at [290, 330] on select "stereotypes teletypes prototypes electrotypes" at bounding box center [258, 336] width 64 height 13
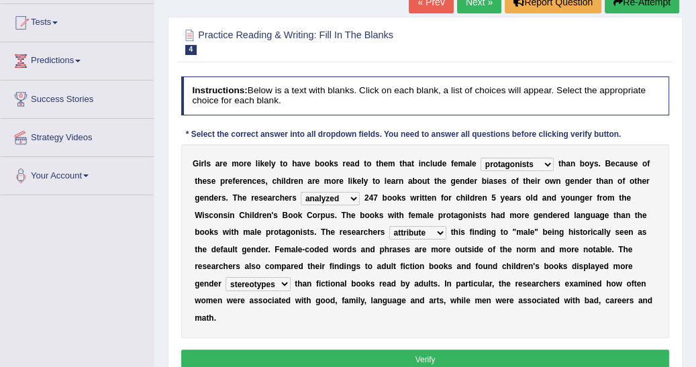
scroll to position [150, 0]
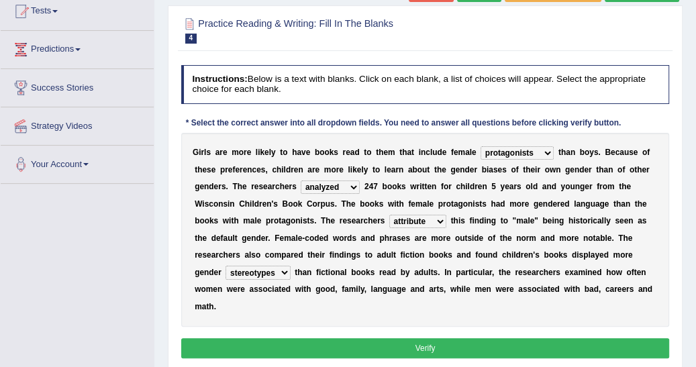
click at [454, 338] on button "Verify" at bounding box center [425, 347] width 489 height 19
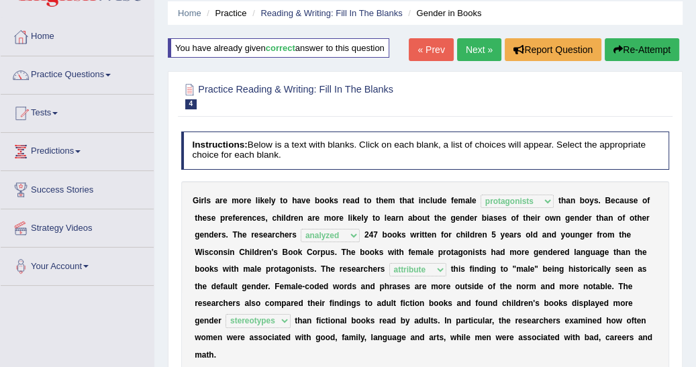
scroll to position [0, 0]
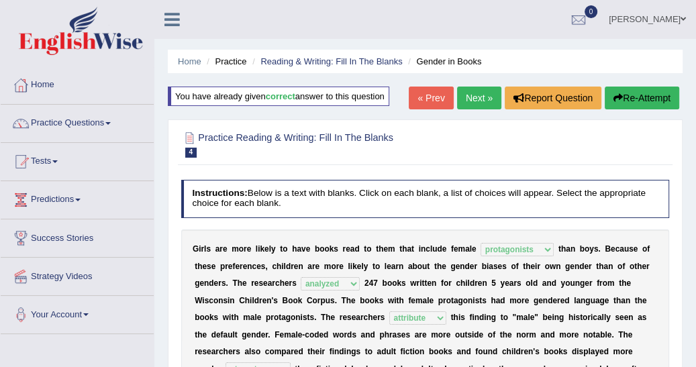
click at [477, 101] on link "Next »" at bounding box center [479, 98] width 44 height 23
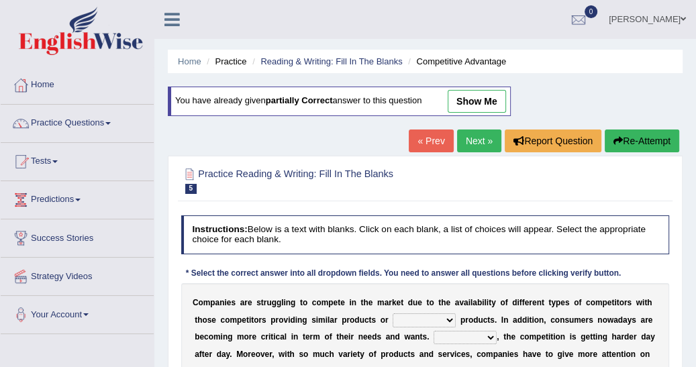
click at [407, 320] on select "constitution restitution substitution institution" at bounding box center [424, 319] width 63 height 13
select select "substitution"
click at [393, 313] on select "constitution restitution substitution institution" at bounding box center [424, 319] width 63 height 13
click at [434, 336] on select "However Instead Additionally Therefore" at bounding box center [465, 337] width 63 height 13
select select "Therefore"
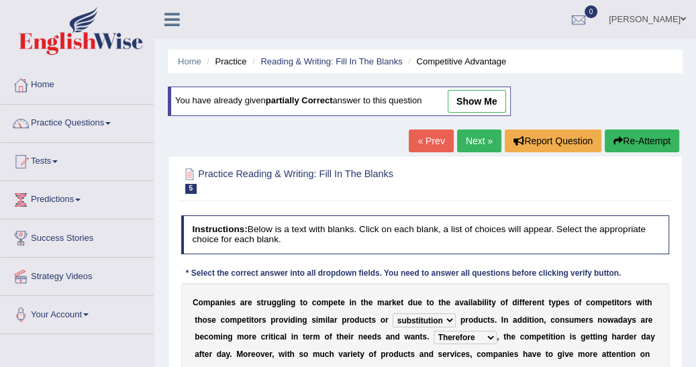
click at [434, 331] on select "However Instead Additionally Therefore" at bounding box center [465, 337] width 63 height 13
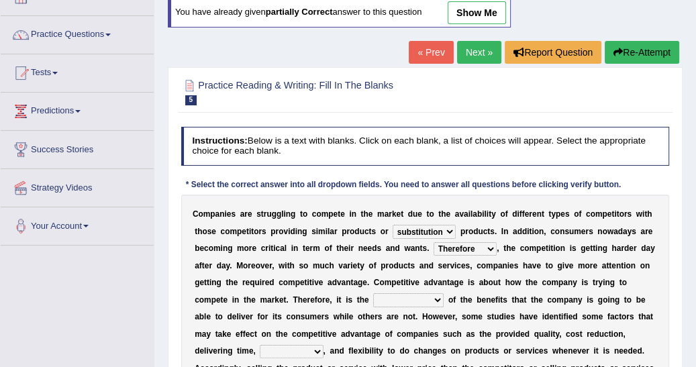
scroll to position [107, 0]
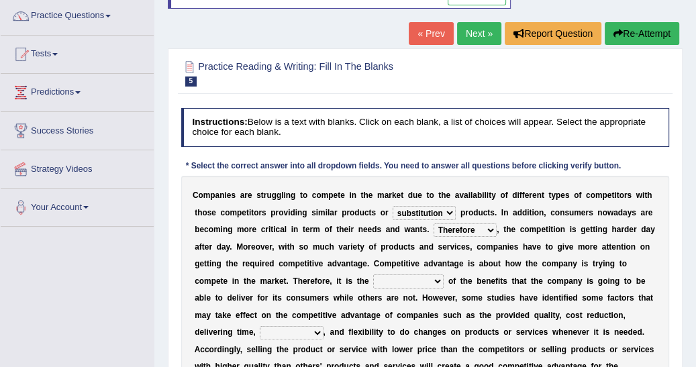
click at [373, 281] on select "dissemination ordination determination incarnation" at bounding box center [408, 281] width 70 height 13
select select "determination"
click at [373, 275] on select "dissemination ordination determination incarnation" at bounding box center [408, 281] width 70 height 13
click at [323, 326] on select "captivation aggregation deprivation innovation" at bounding box center [291, 332] width 63 height 13
select select "innovation"
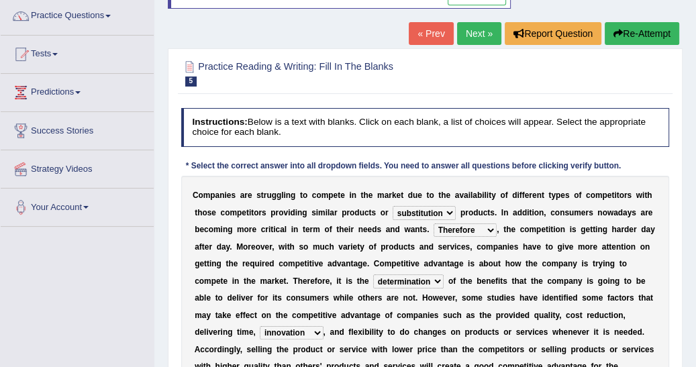
click at [323, 326] on select "captivation aggregation deprivation innovation" at bounding box center [291, 332] width 63 height 13
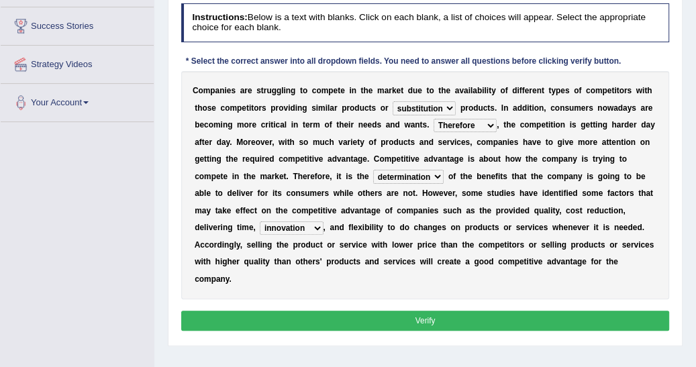
scroll to position [222, 0]
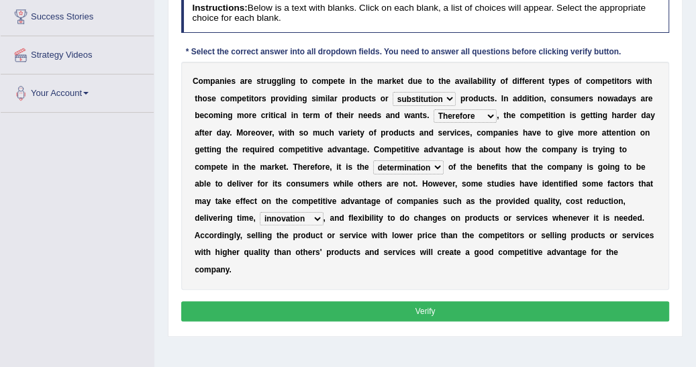
click at [430, 301] on button "Verify" at bounding box center [425, 310] width 489 height 19
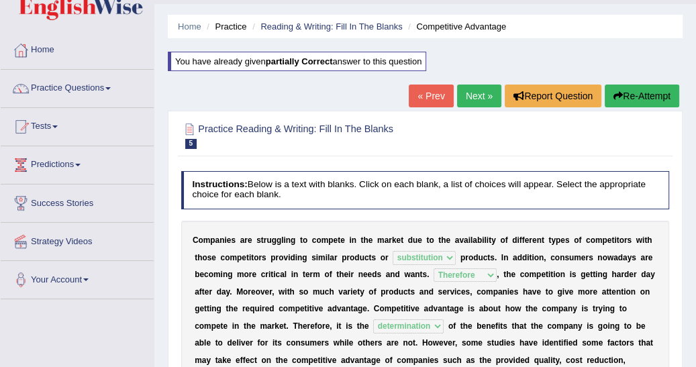
scroll to position [28, 0]
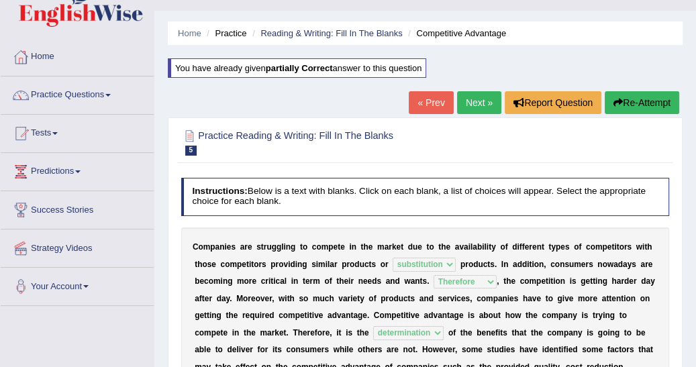
click at [473, 103] on link "Next »" at bounding box center [479, 102] width 44 height 23
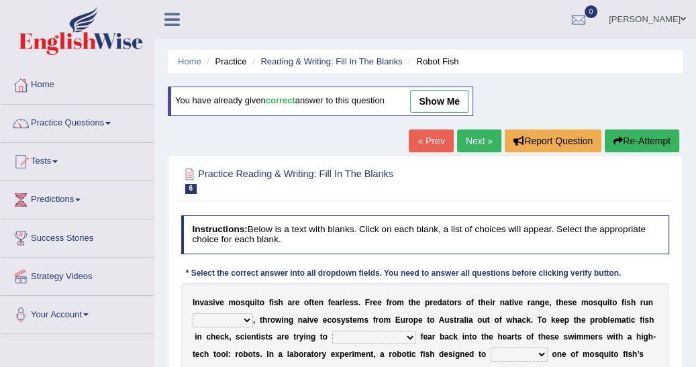
click at [243, 314] on select "occupant flippant rampant concordant" at bounding box center [223, 319] width 60 height 13
select select "rampant"
click at [193, 313] on select "occupant flippant rampant concordant" at bounding box center [223, 319] width 60 height 13
click at [364, 335] on select "accept spike strike [PERSON_NAME]" at bounding box center [374, 337] width 84 height 13
select select "strike"
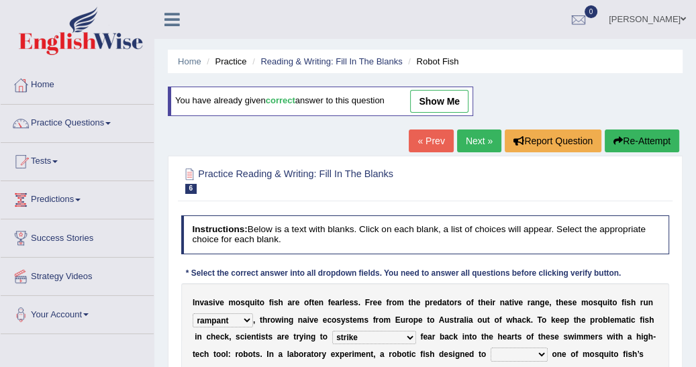
click at [332, 331] on select "accept spike strike [PERSON_NAME]" at bounding box center [374, 337] width 84 height 13
click at [491, 350] on select "bequest mimic battle conquest" at bounding box center [519, 354] width 57 height 13
select select "mimic"
click at [491, 348] on select "bequest mimic battle conquest" at bounding box center [519, 354] width 57 height 13
click at [452, 311] on div "I n v a s i v e m o s q u i t o f i s h a r e o f t e n f e a r l e s s . F r e…" at bounding box center [425, 371] width 489 height 177
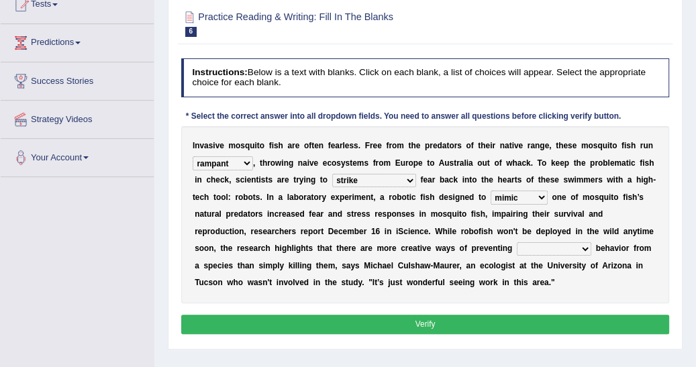
scroll to position [164, 0]
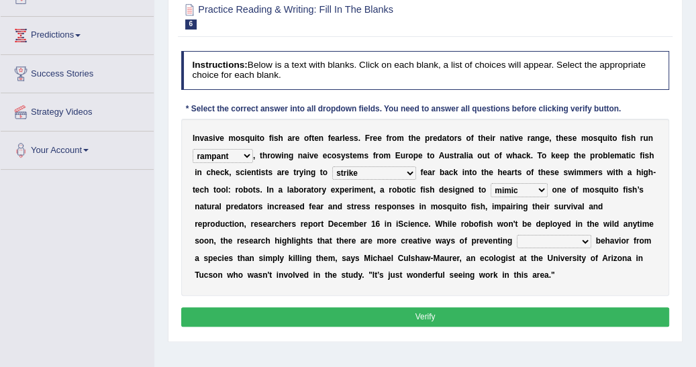
click at [517, 242] on select "unprivileged unprecedented uncharted unwanted" at bounding box center [554, 241] width 75 height 13
select select "unwanted"
click at [517, 235] on select "unprivileged unprecedented uncharted unwanted" at bounding box center [554, 241] width 75 height 13
click at [384, 311] on button "Verify" at bounding box center [425, 316] width 489 height 19
